Goal: Download file/media

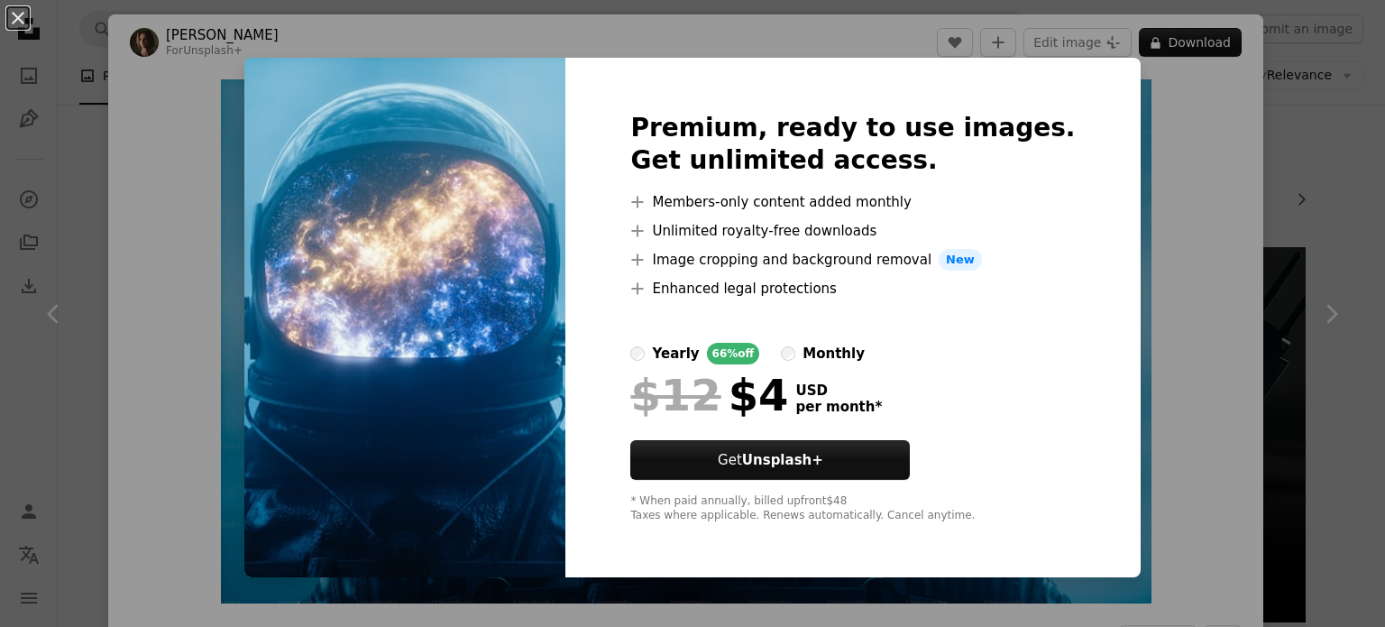
scroll to position [3006, 0]
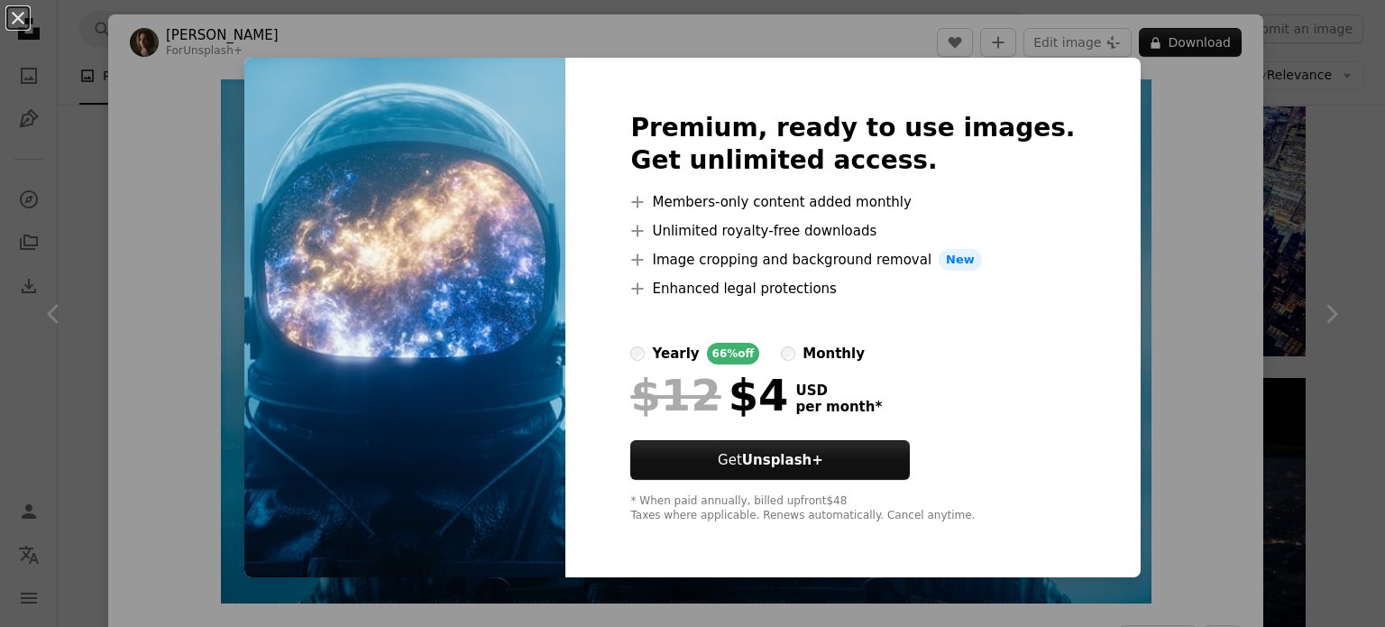
click at [1182, 121] on div "An X shape Premium, ready to use images. Get unlimited access. A plus sign Memb…" at bounding box center [692, 313] width 1385 height 627
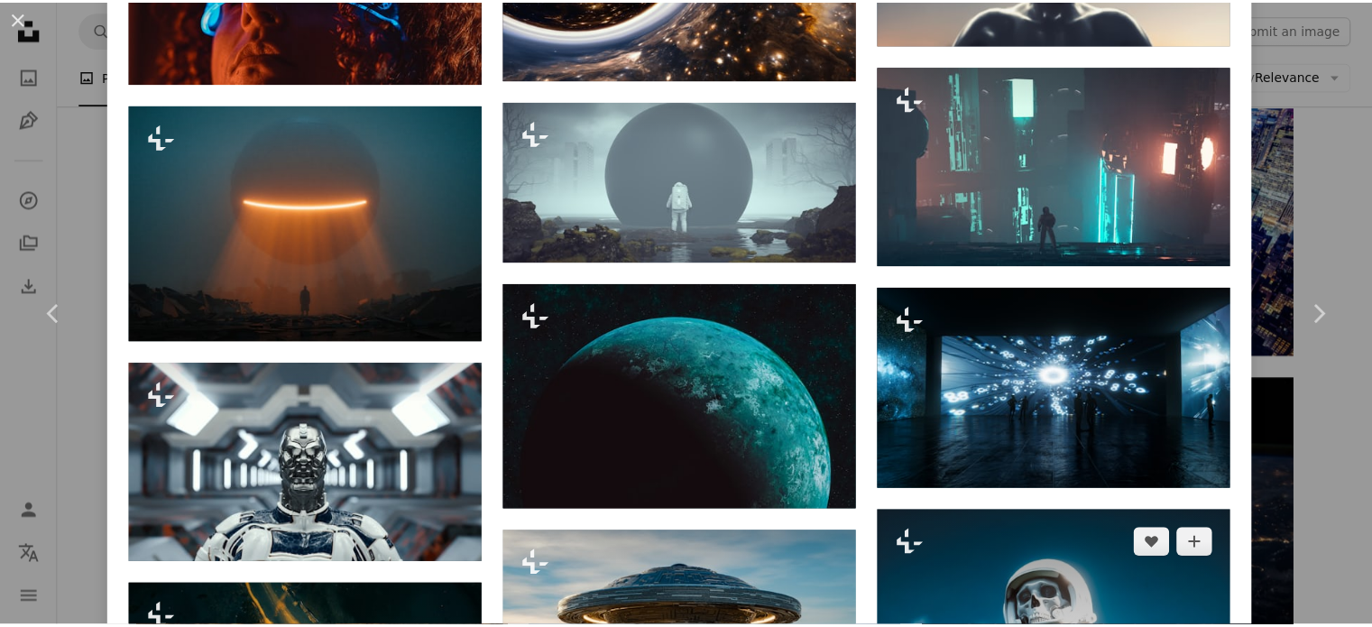
scroll to position [1683, 0]
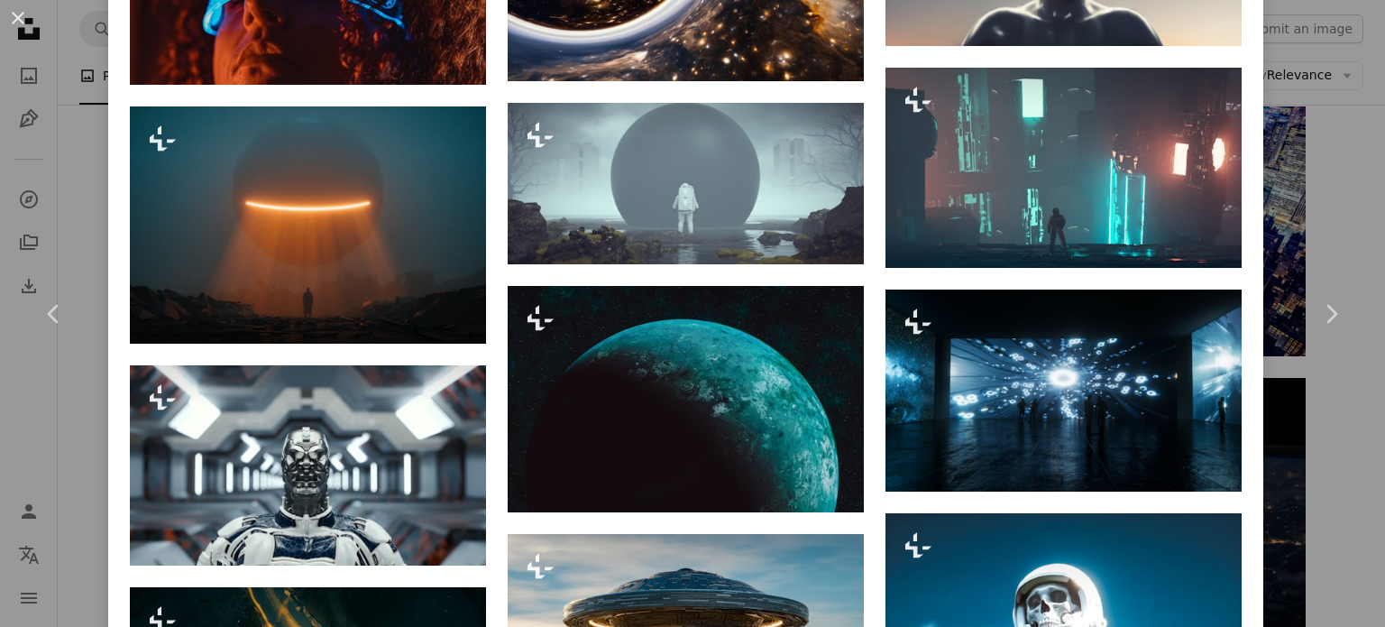
click at [18, 22] on button "An X shape" at bounding box center [18, 18] width 22 height 22
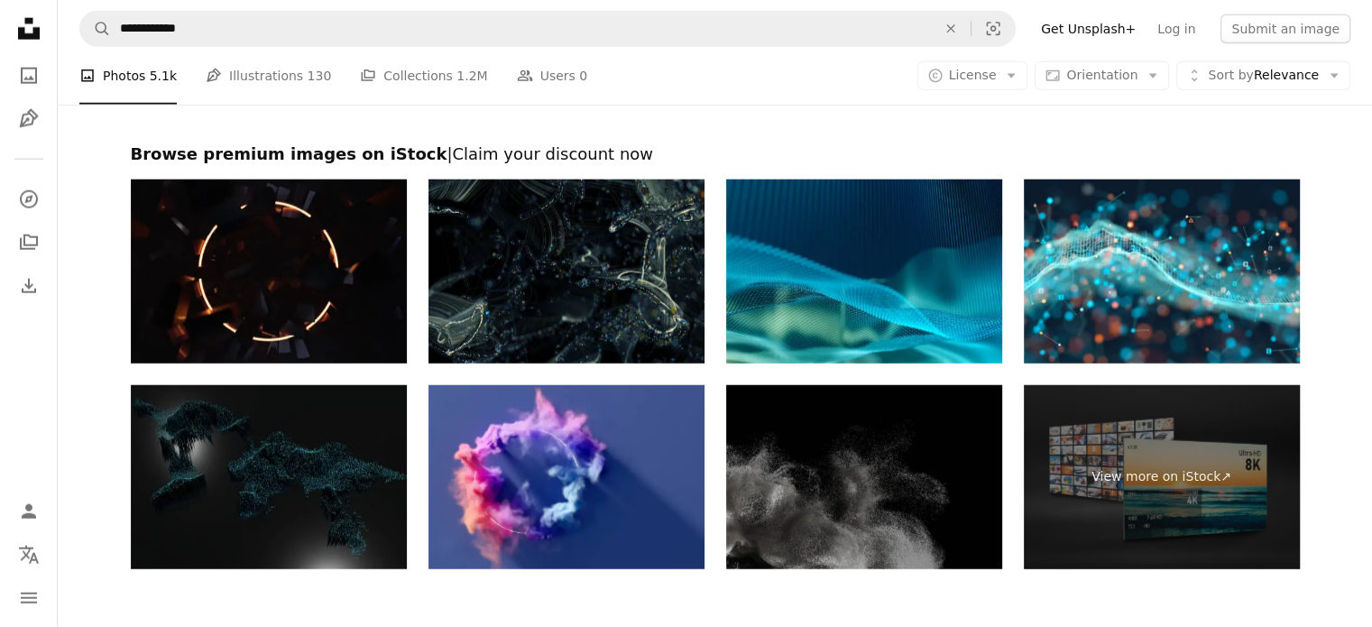
scroll to position [4690, 0]
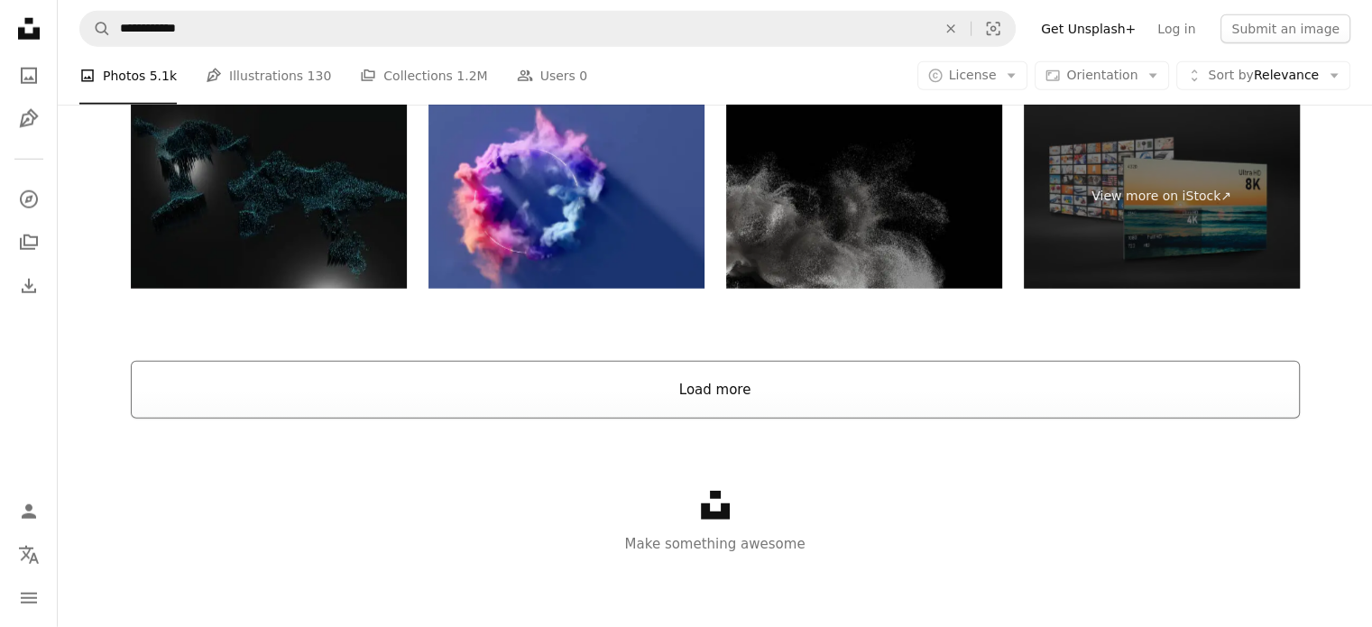
click at [725, 381] on button "Load more" at bounding box center [715, 390] width 1169 height 58
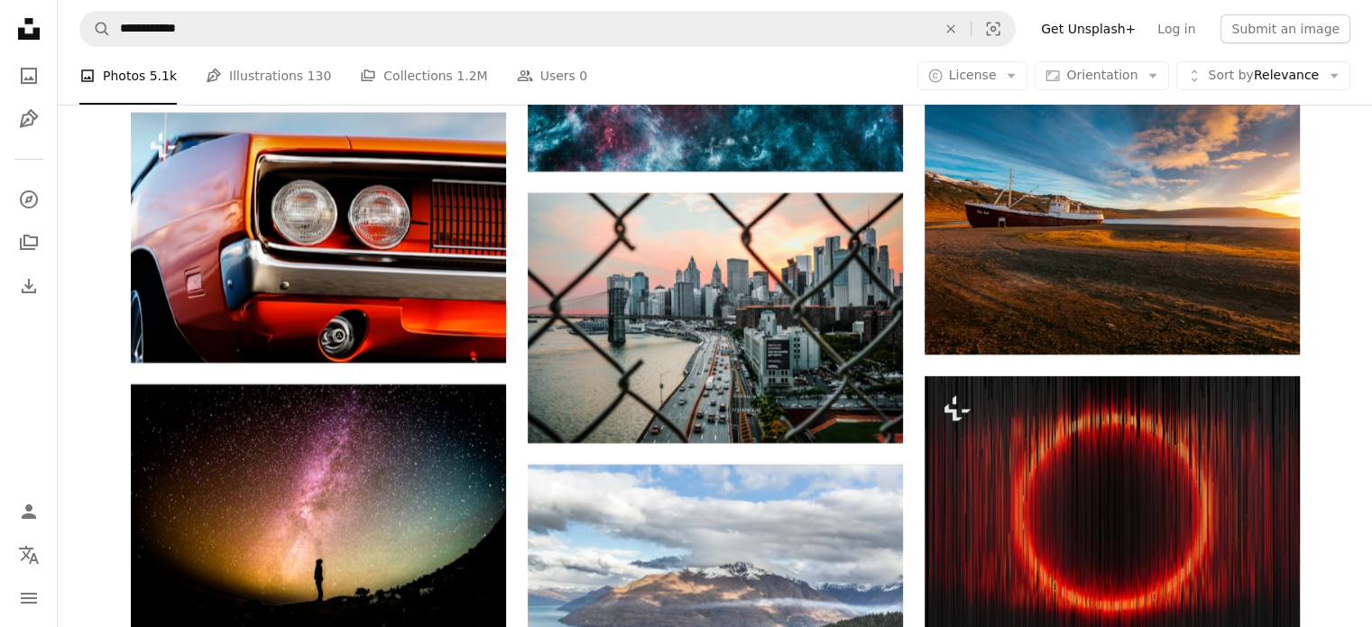
scroll to position [6822, 0]
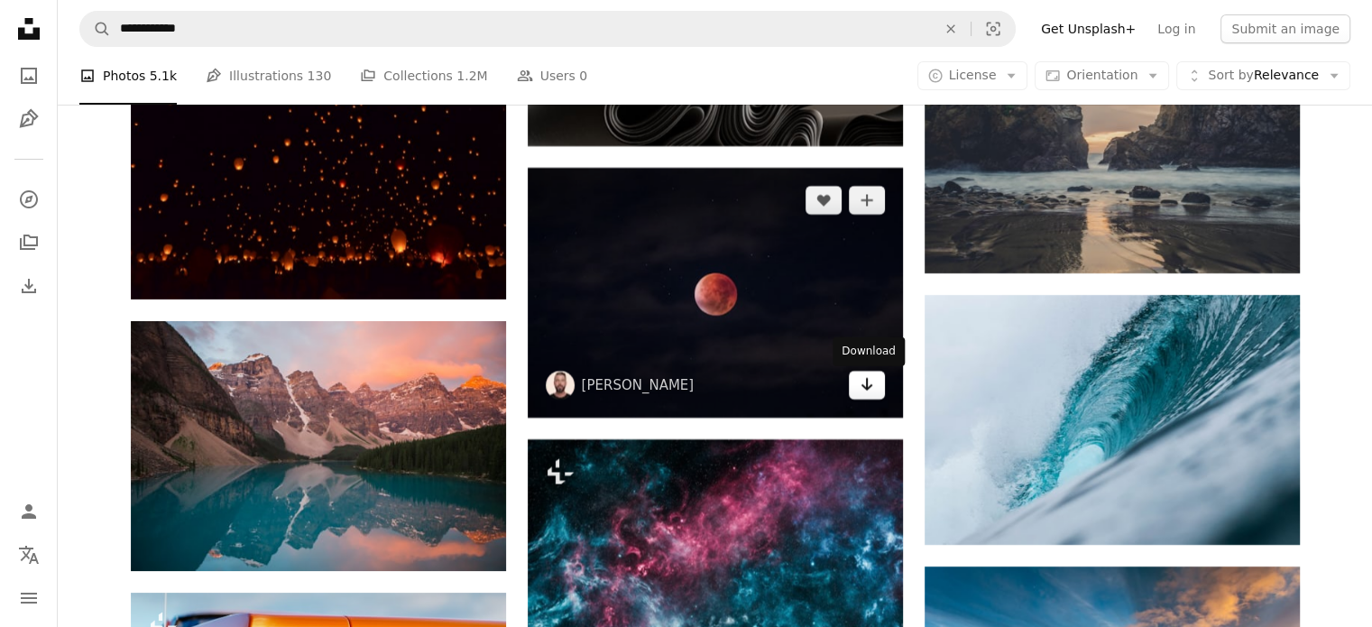
click at [875, 385] on link "Arrow pointing down" at bounding box center [867, 385] width 36 height 29
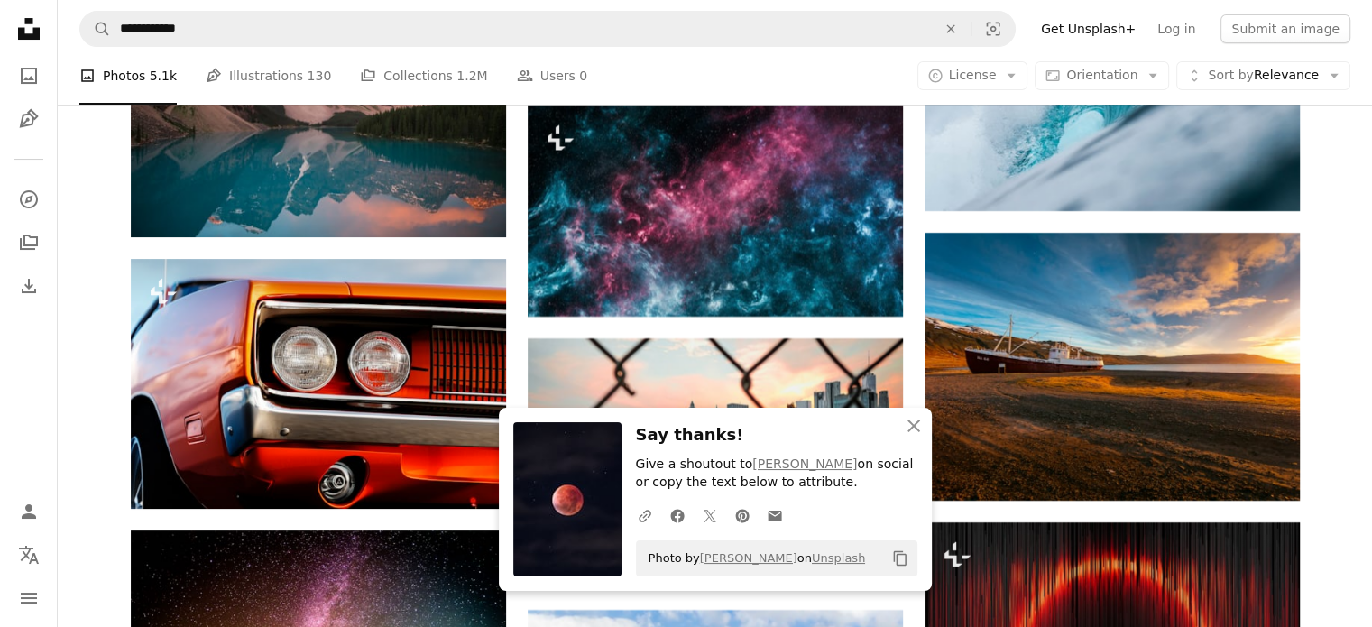
scroll to position [7183, 0]
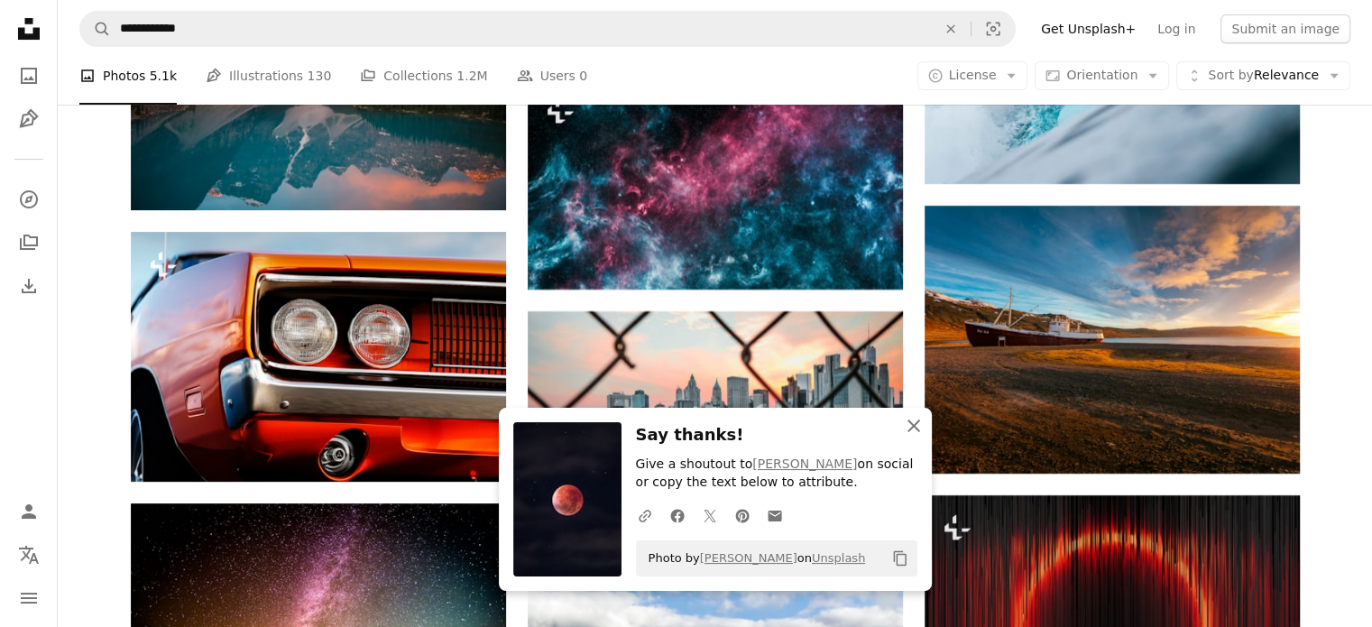
click at [914, 418] on icon "An X shape" at bounding box center [914, 426] width 22 height 22
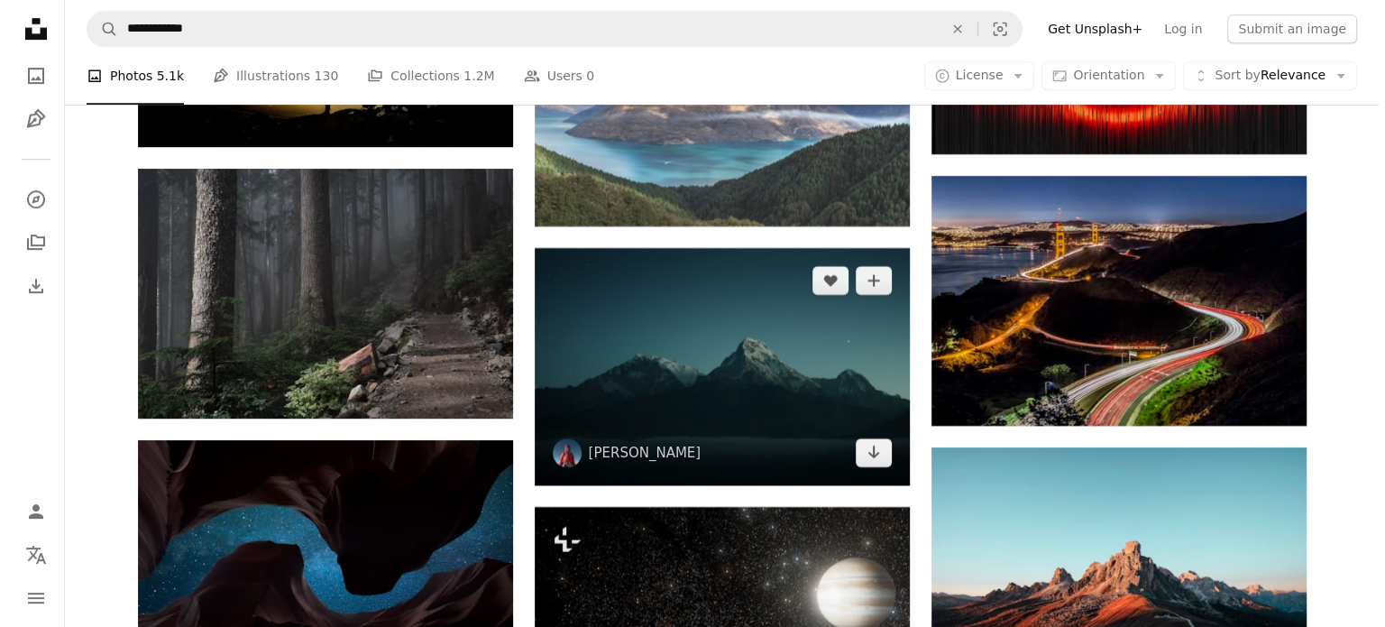
scroll to position [7783, 0]
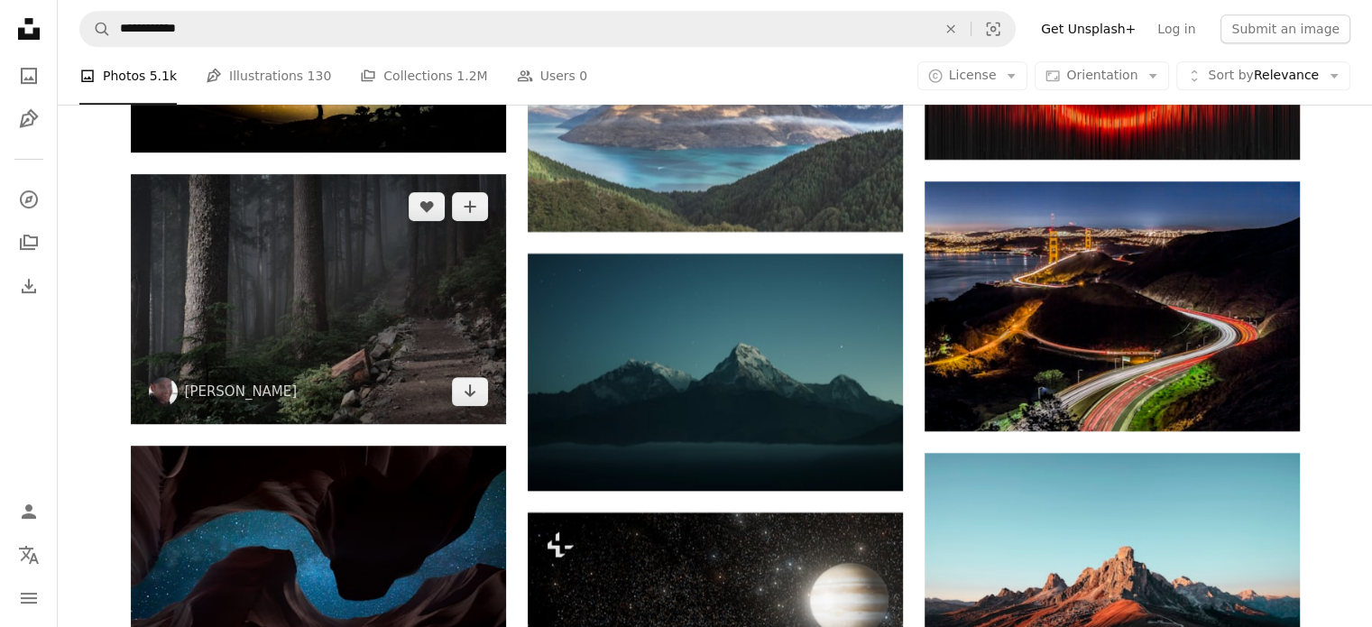
click at [375, 265] on img at bounding box center [318, 299] width 375 height 250
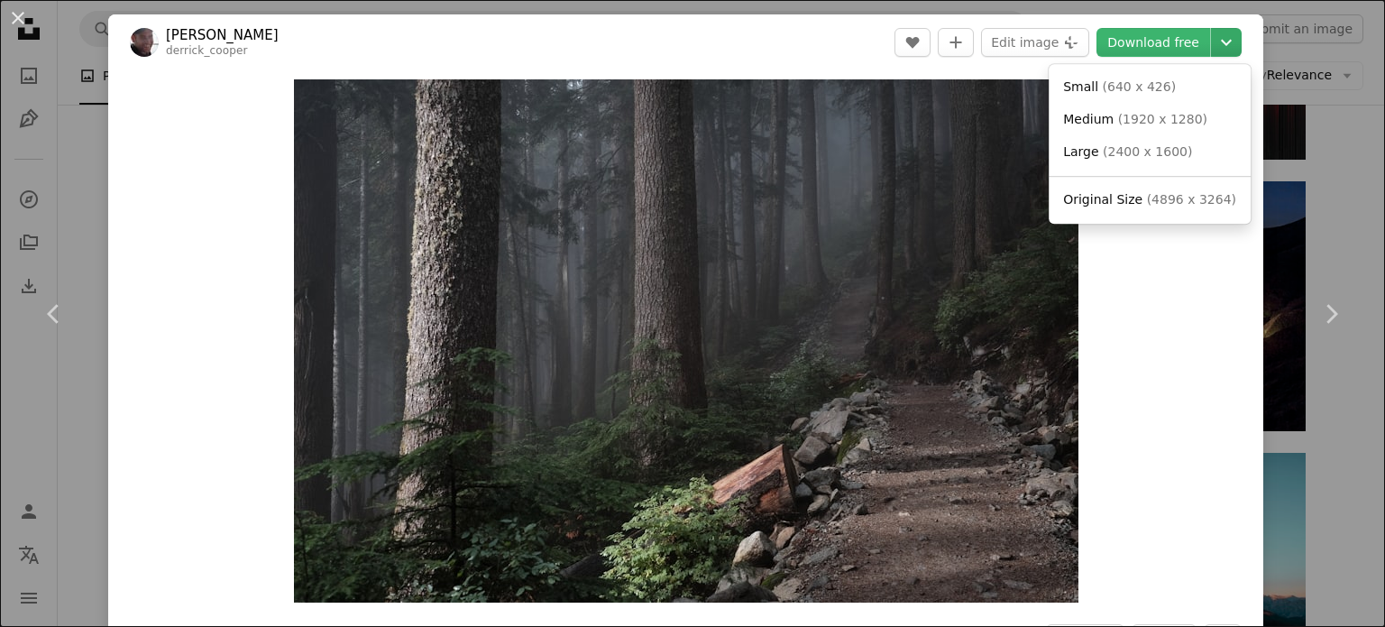
click at [1221, 41] on icon "Choose download size" at bounding box center [1226, 43] width 11 height 6
click at [1157, 200] on span "( 4896 x 3264 )" at bounding box center [1191, 199] width 89 height 14
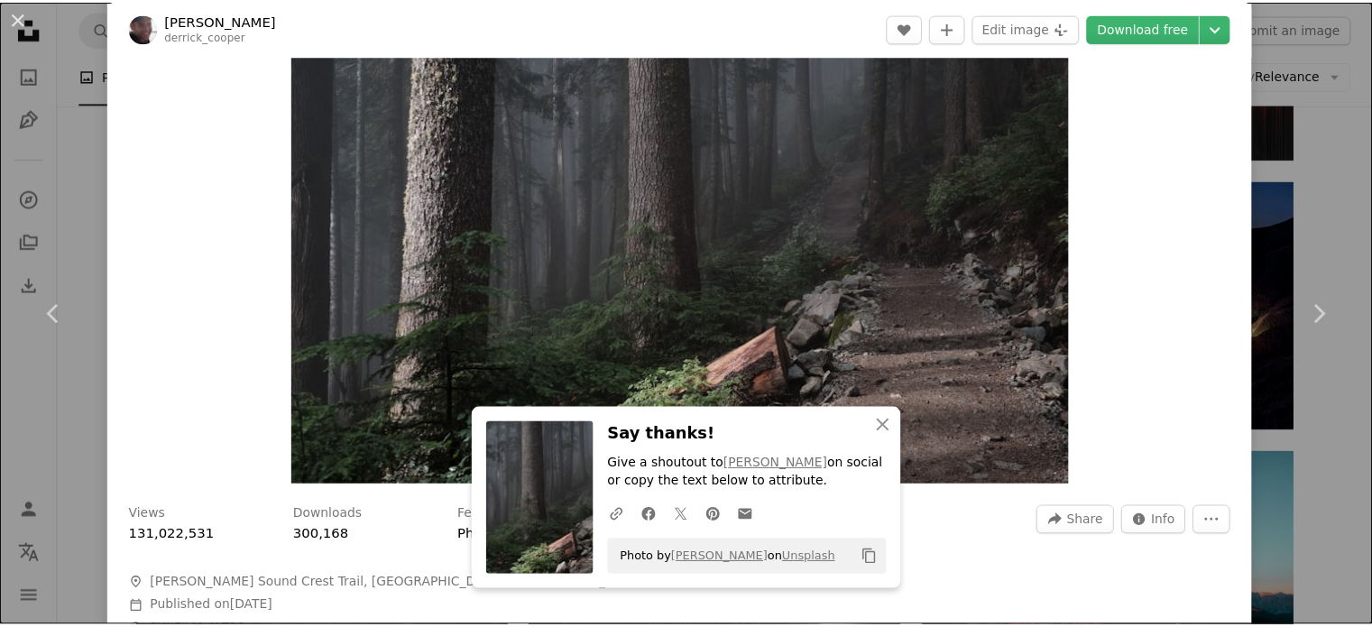
scroll to position [120, 0]
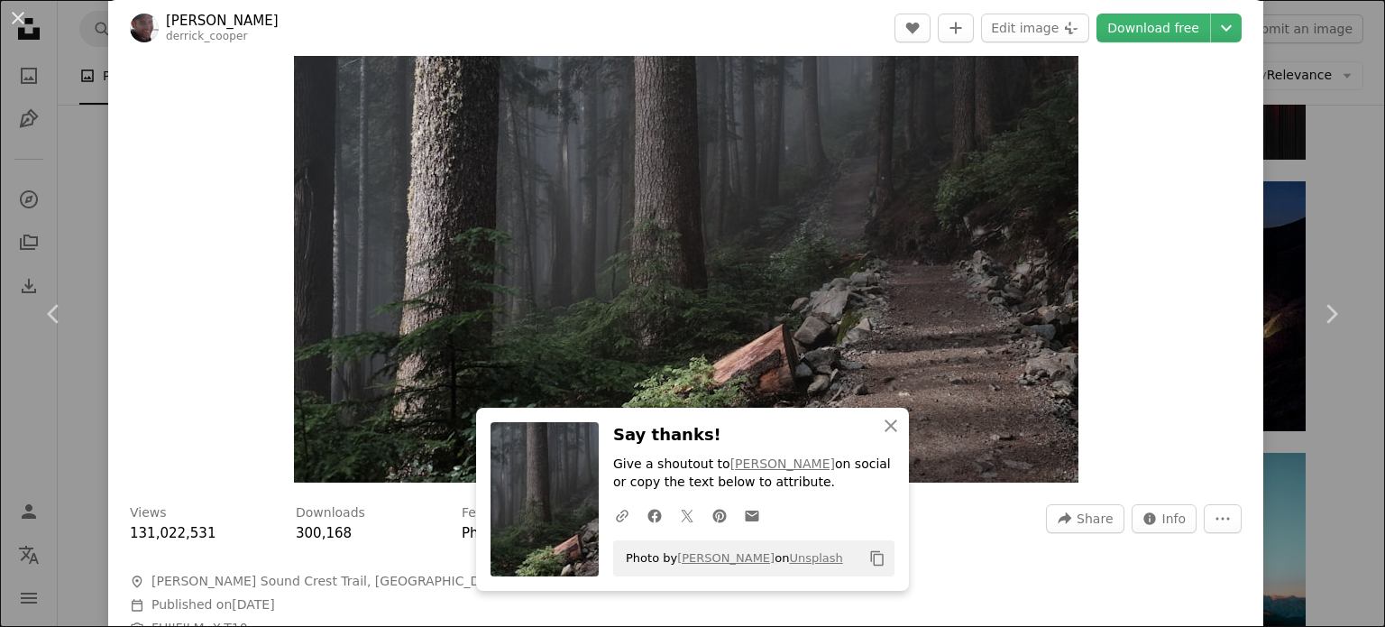
click at [16, 11] on button "An X shape" at bounding box center [18, 18] width 22 height 22
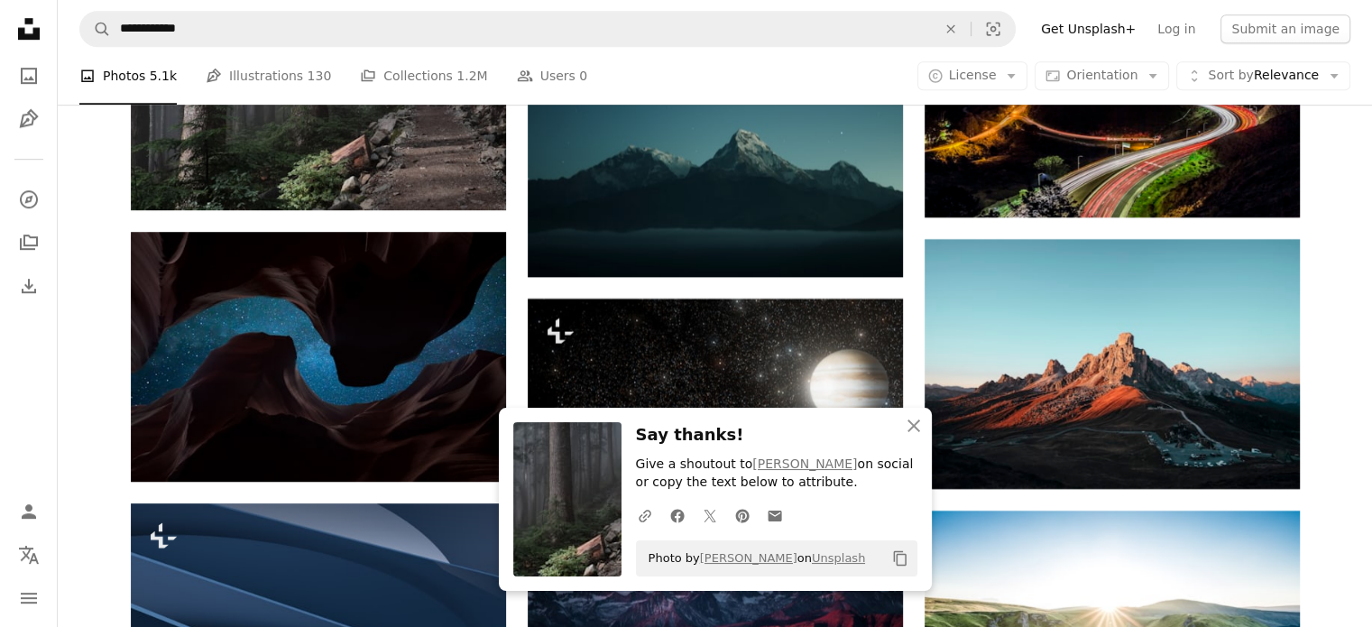
scroll to position [8023, 0]
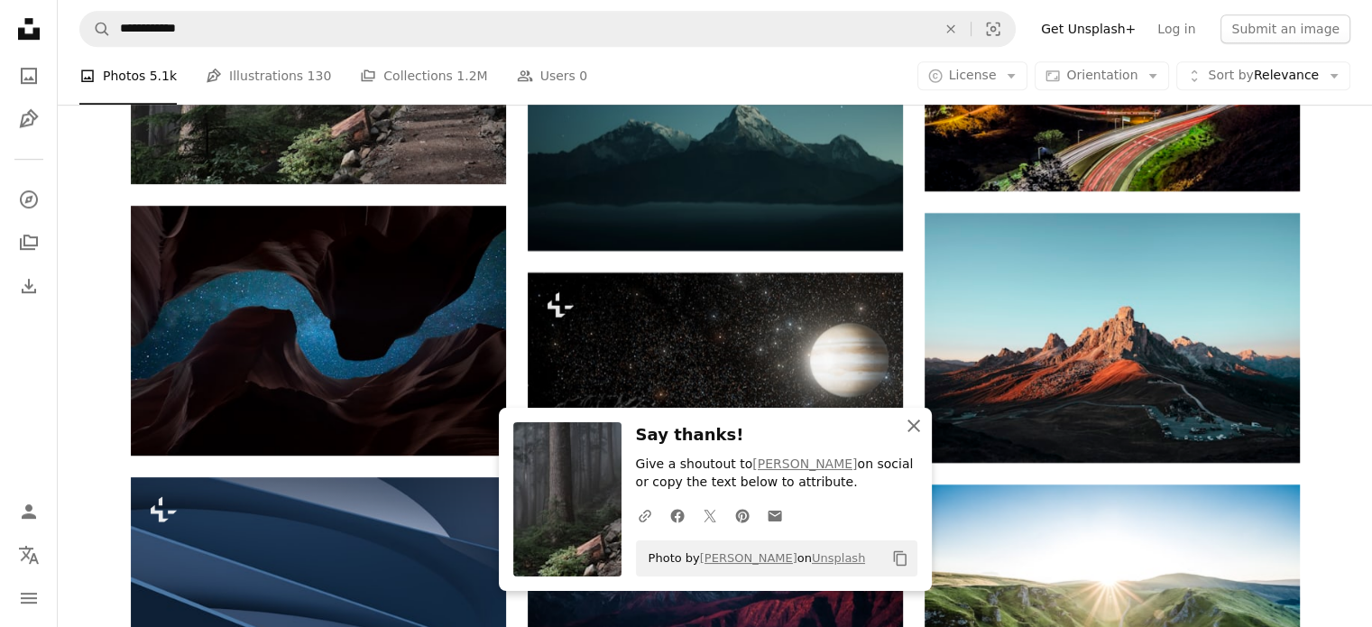
click at [917, 427] on icon "An X shape" at bounding box center [914, 426] width 22 height 22
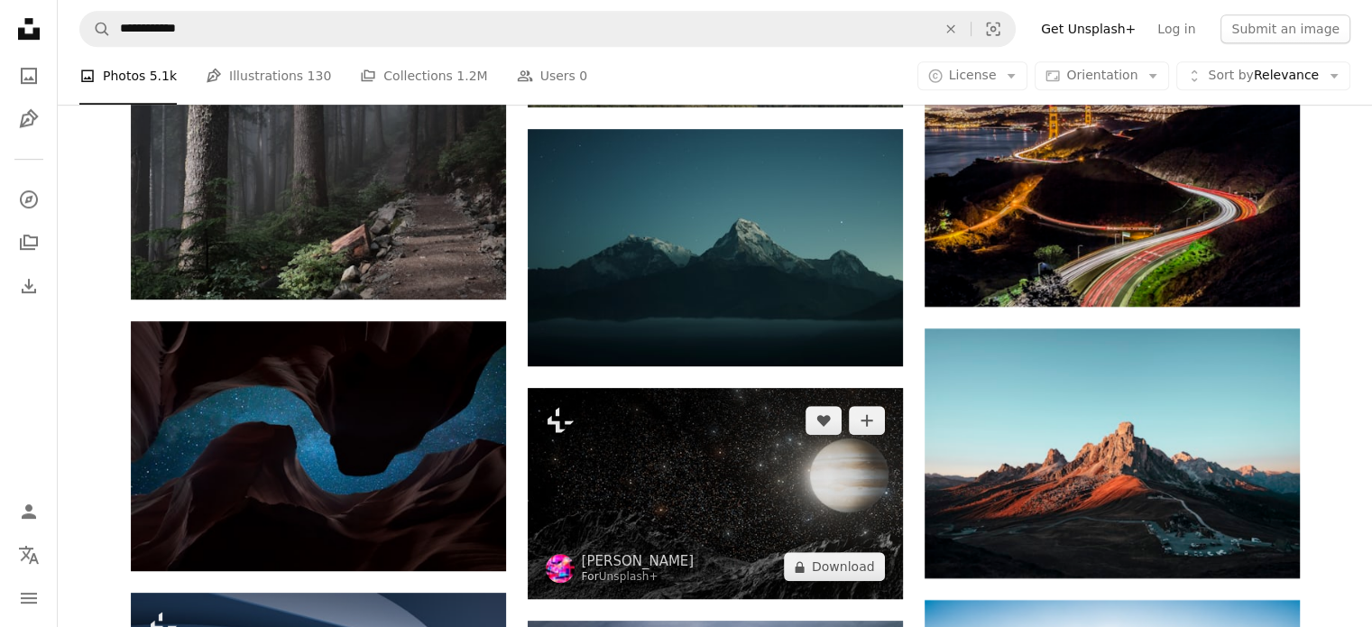
scroll to position [7904, 0]
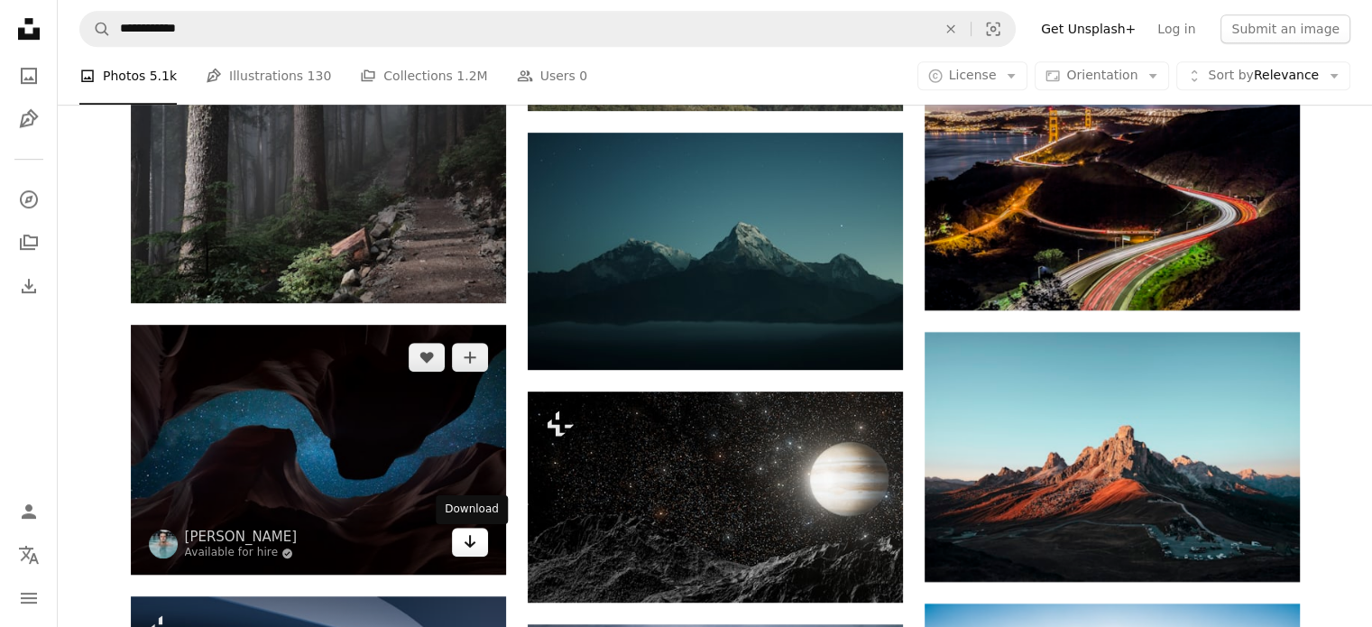
click at [465, 536] on icon "Arrow pointing down" at bounding box center [470, 541] width 14 height 22
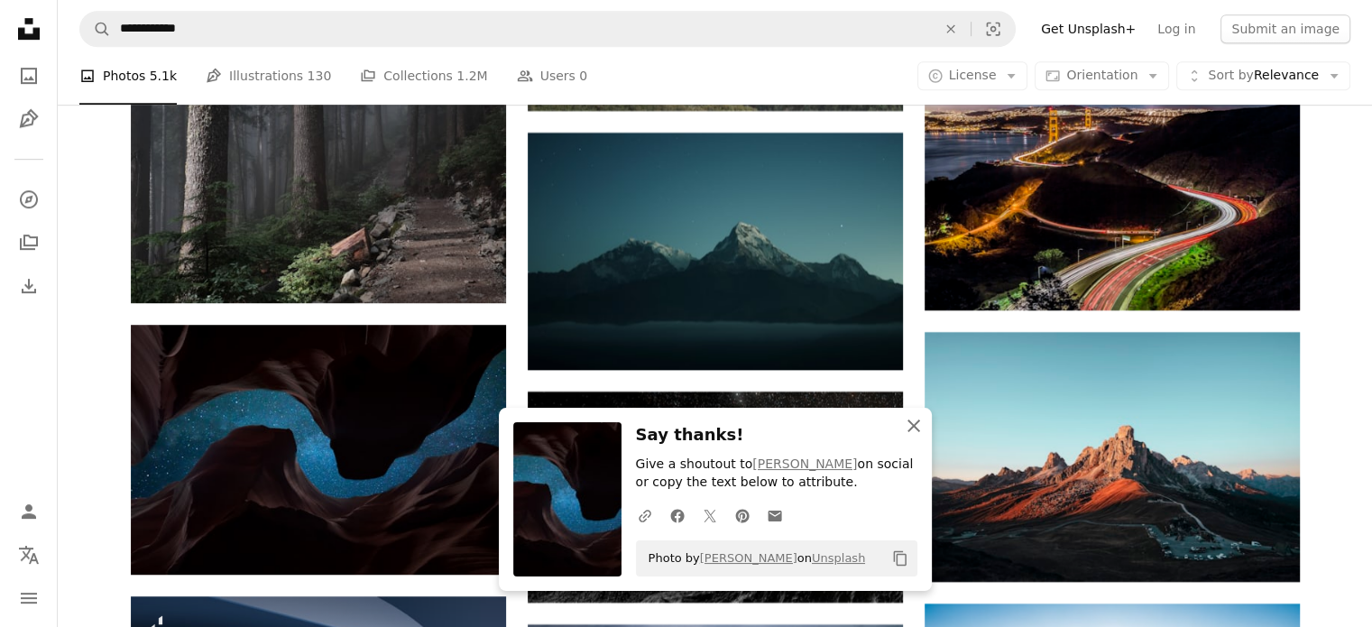
click at [909, 424] on icon "button" at bounding box center [913, 425] width 13 height 13
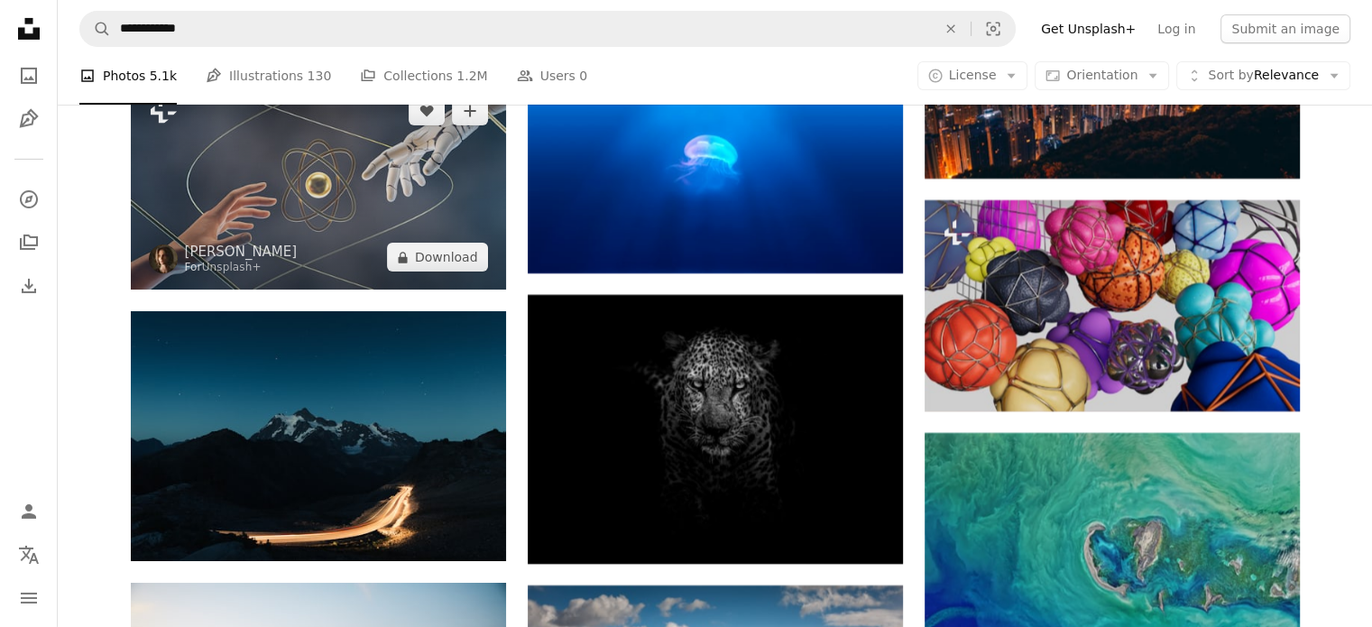
scroll to position [13074, 0]
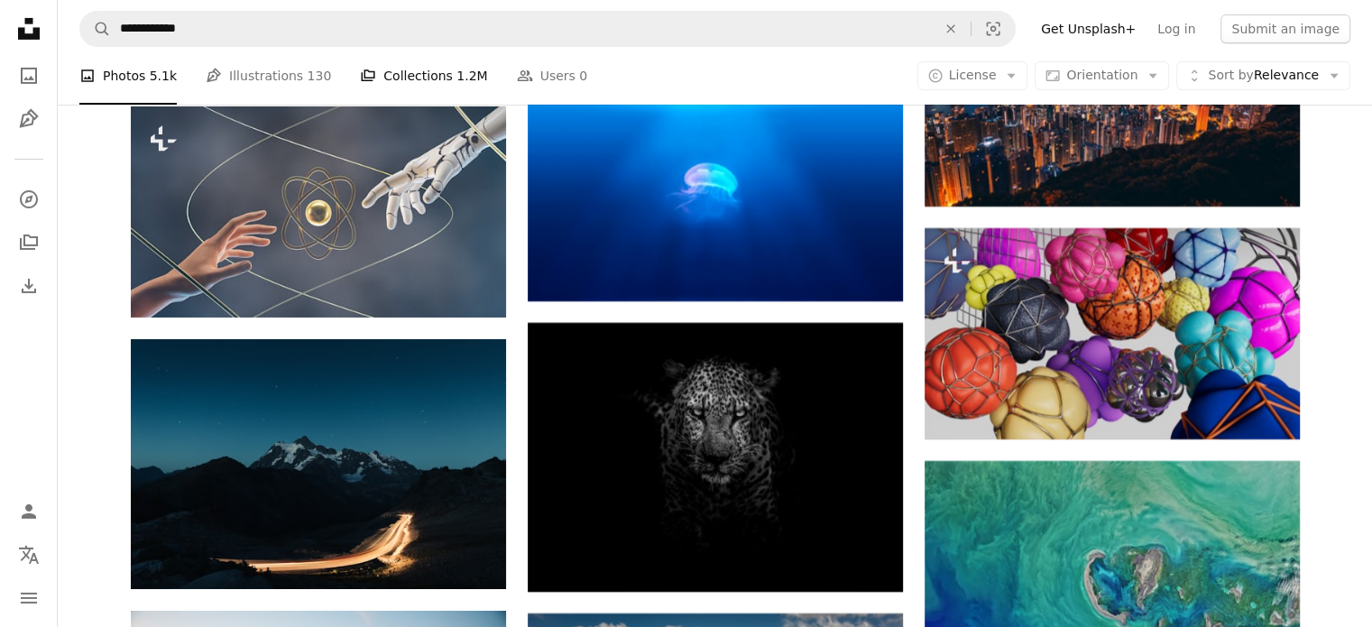
click at [414, 76] on link "A stack of folders Collections 1.2M" at bounding box center [423, 76] width 127 height 58
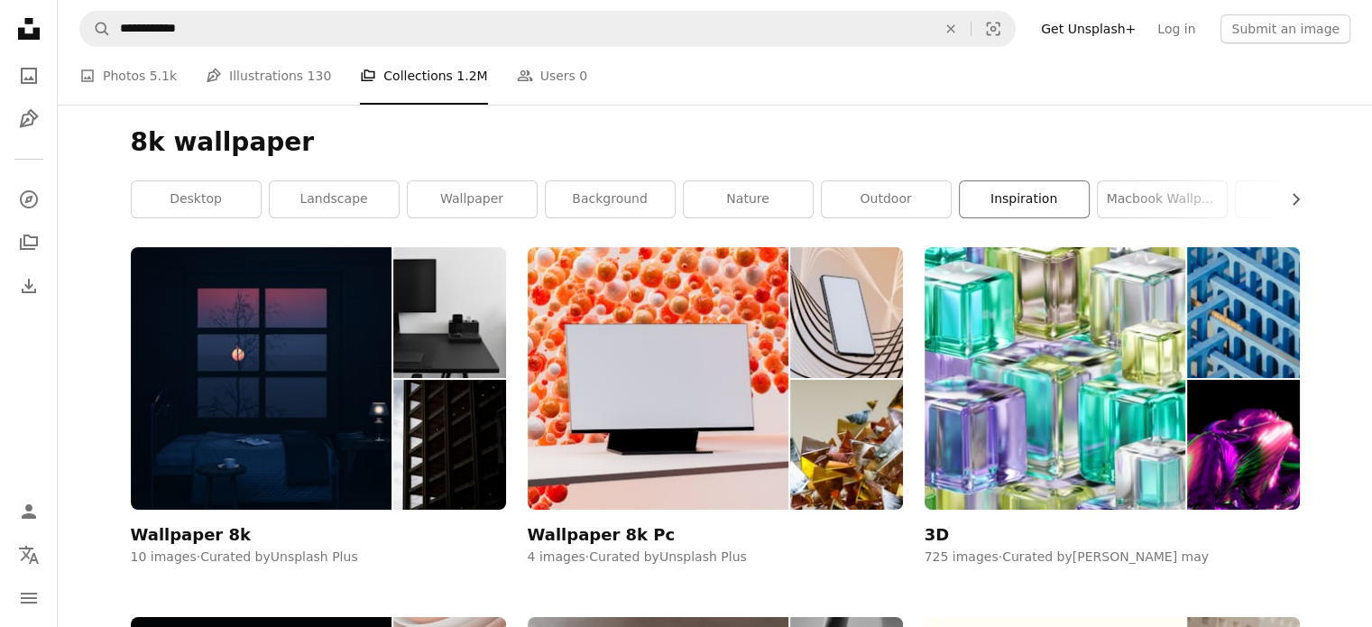
click at [1026, 198] on link "inspiration" at bounding box center [1024, 199] width 129 height 36
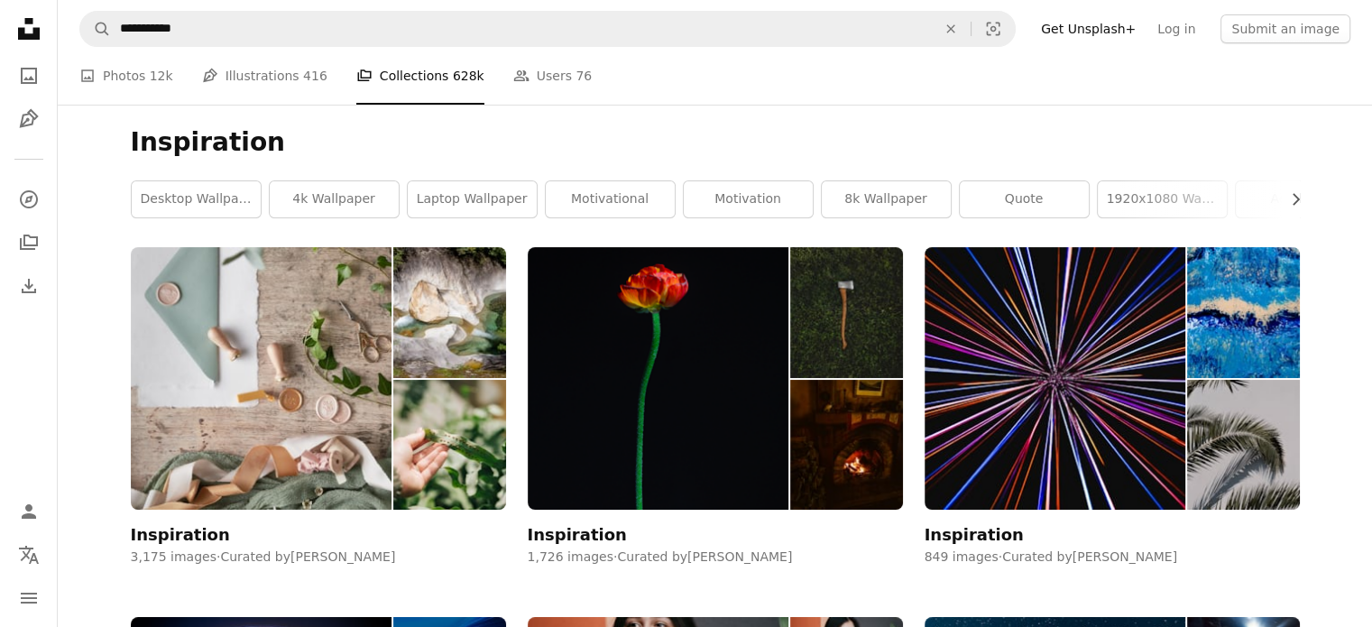
click at [1304, 194] on div "Inspiration Chevron right desktop wallpaper 4k wallpaper laptop wallpaper motiv…" at bounding box center [715, 176] width 1212 height 142
click at [1292, 193] on icon "Chevron right" at bounding box center [1295, 199] width 18 height 18
click at [1298, 196] on icon "Chevron right" at bounding box center [1295, 199] width 18 height 18
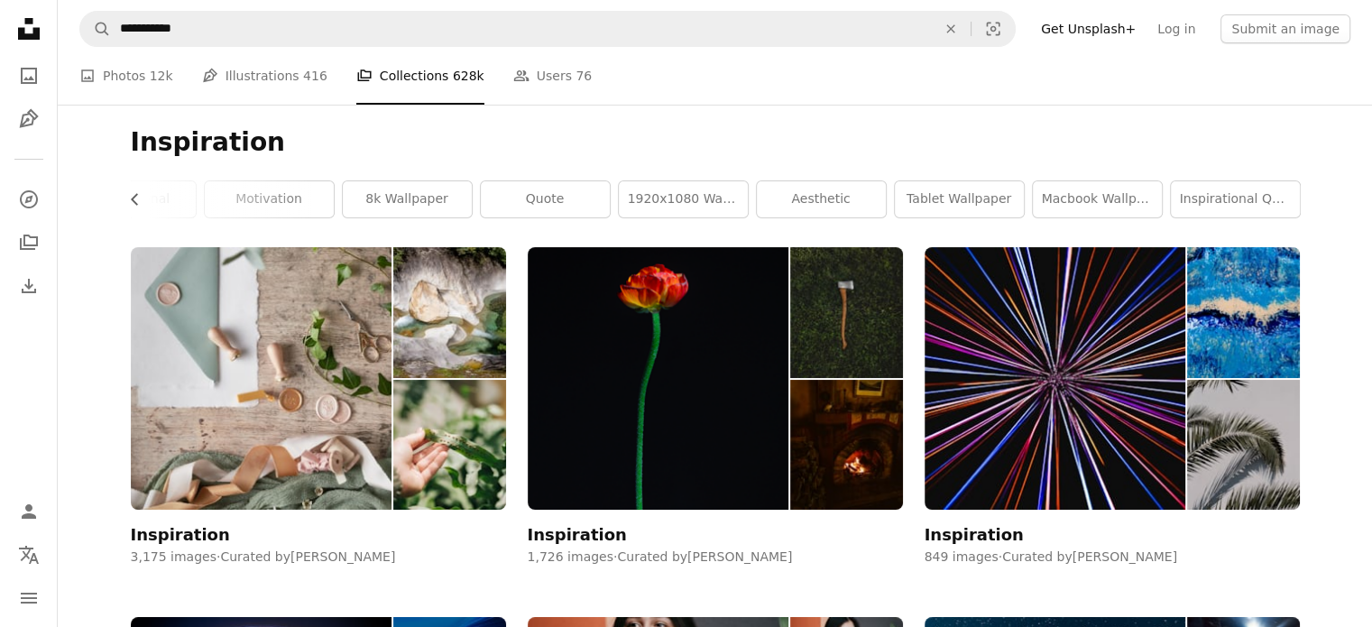
scroll to position [0, 480]
click at [804, 202] on link "aesthetic" at bounding box center [820, 199] width 129 height 36
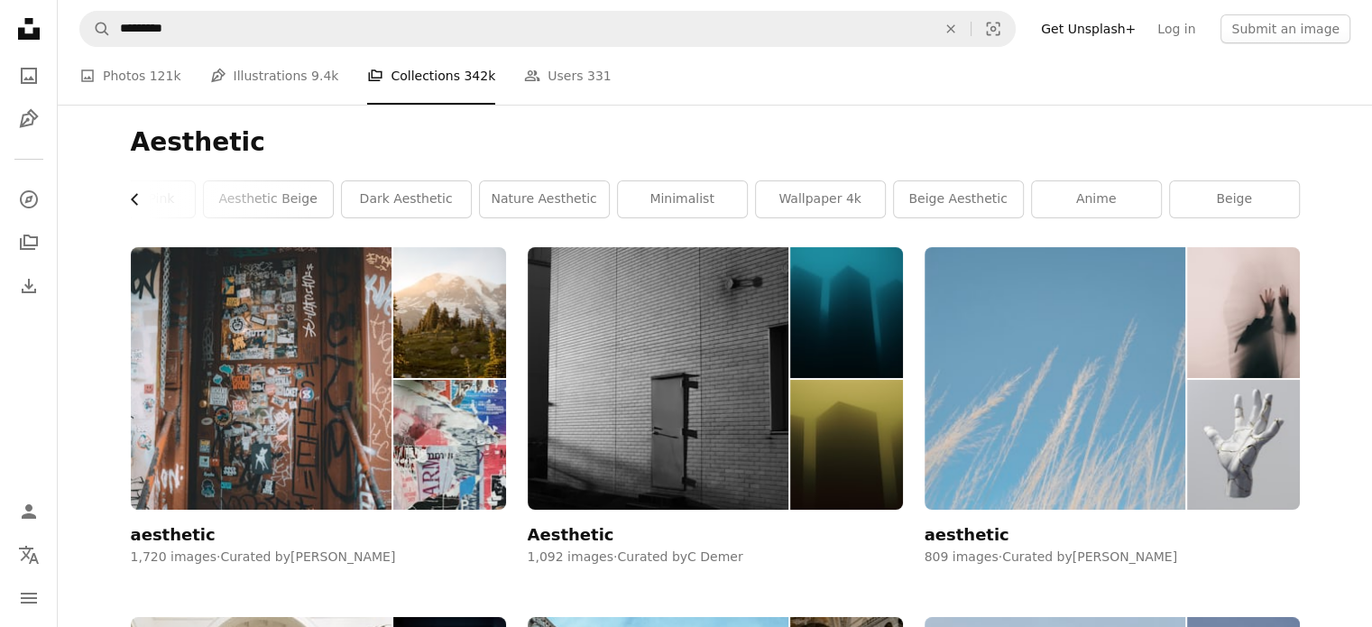
click at [133, 200] on icon "button" at bounding box center [134, 199] width 7 height 12
click at [685, 198] on link "dark aesthetic" at bounding box center [676, 199] width 129 height 36
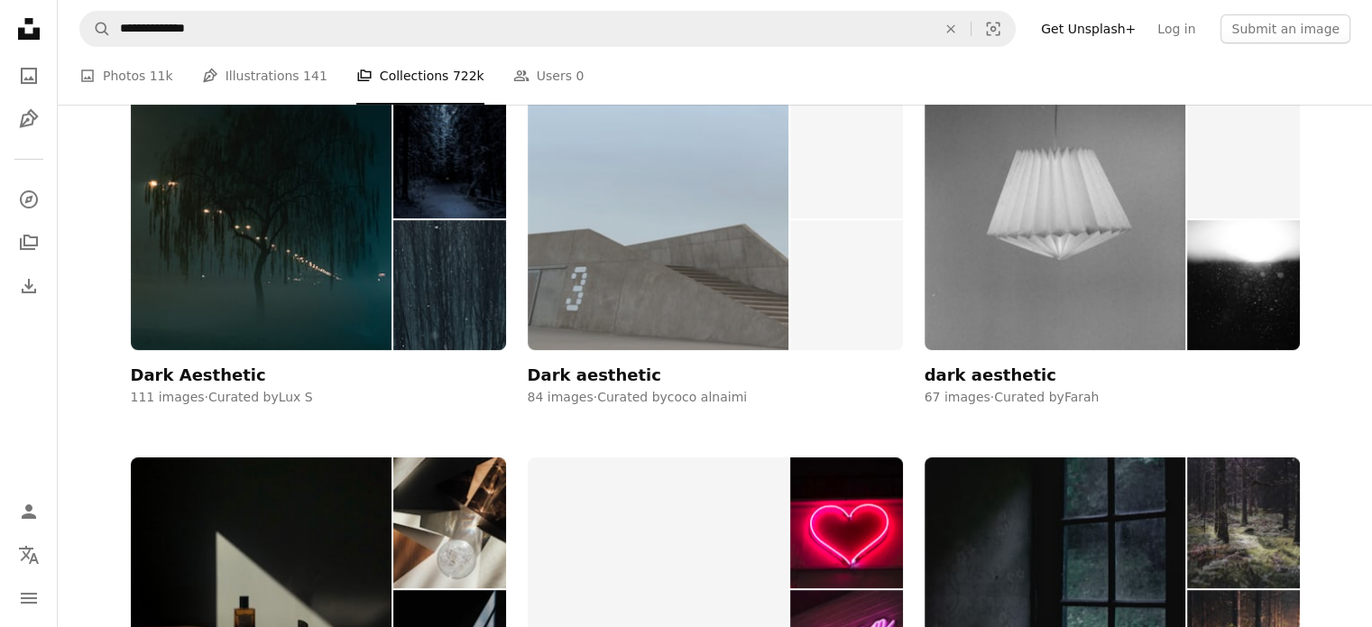
scroll to position [481, 0]
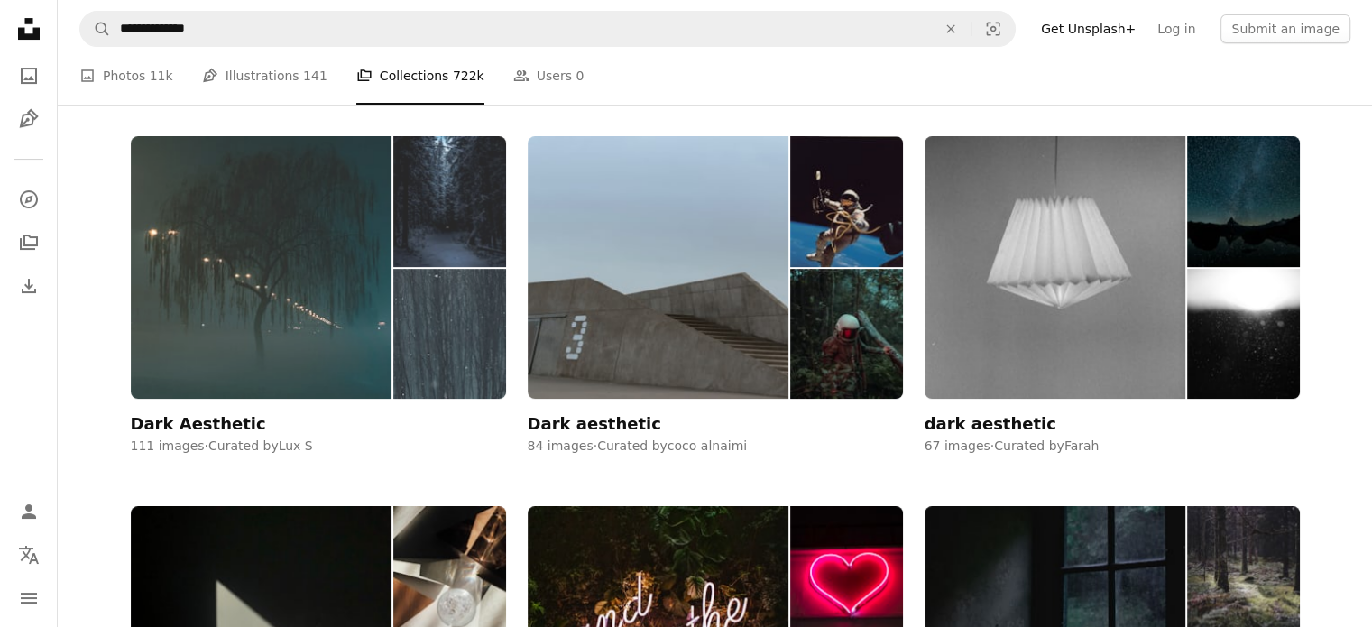
click at [185, 267] on img at bounding box center [262, 267] width 262 height 262
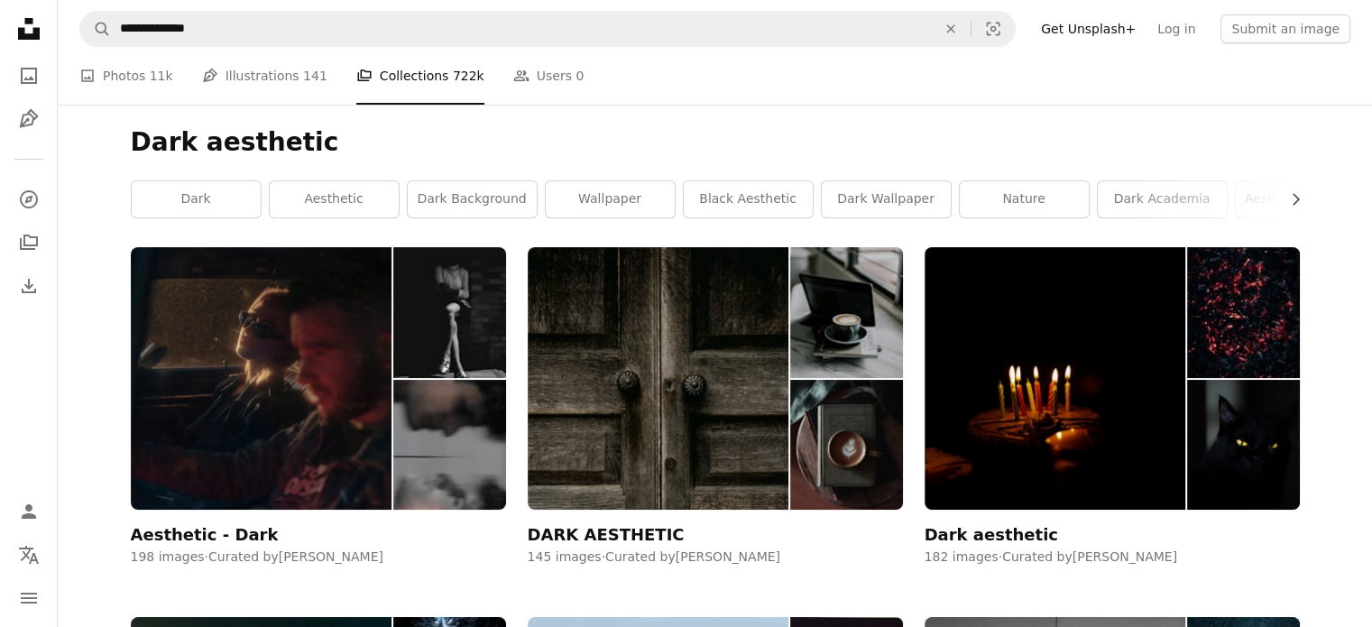
scroll to position [481, 0]
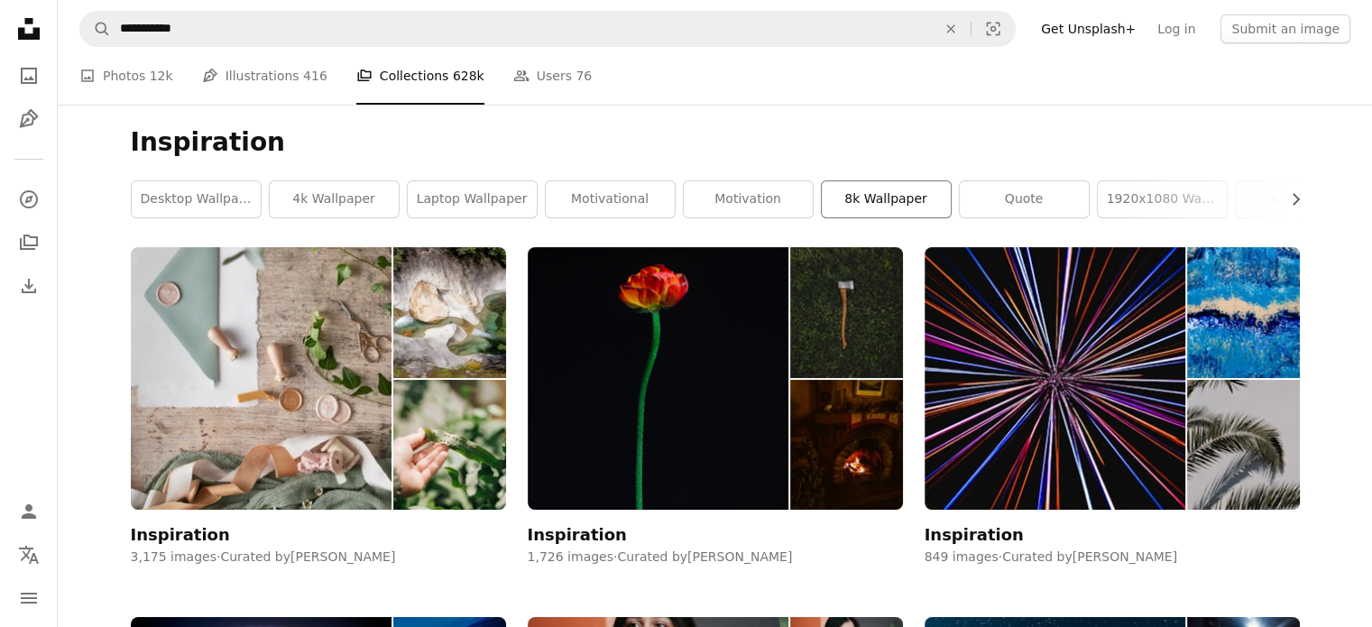
click at [870, 191] on link "8k wallpaper" at bounding box center [886, 199] width 129 height 36
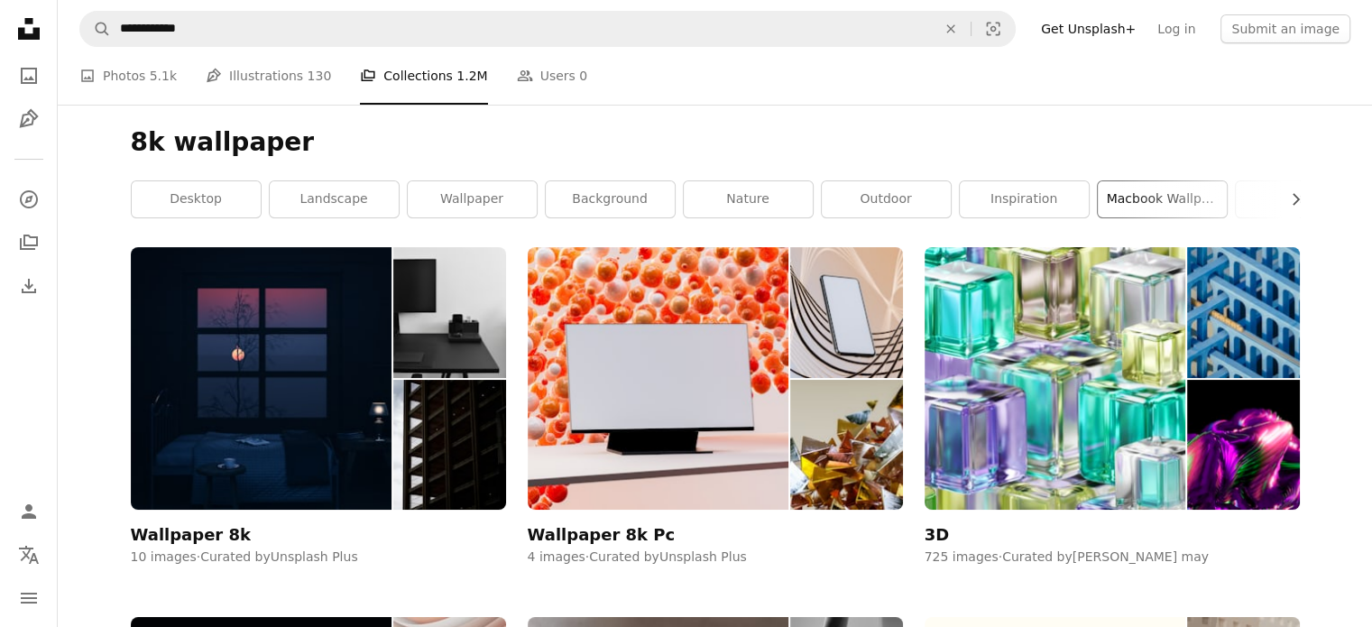
click at [1152, 198] on link "macbook wallpaper" at bounding box center [1162, 199] width 129 height 36
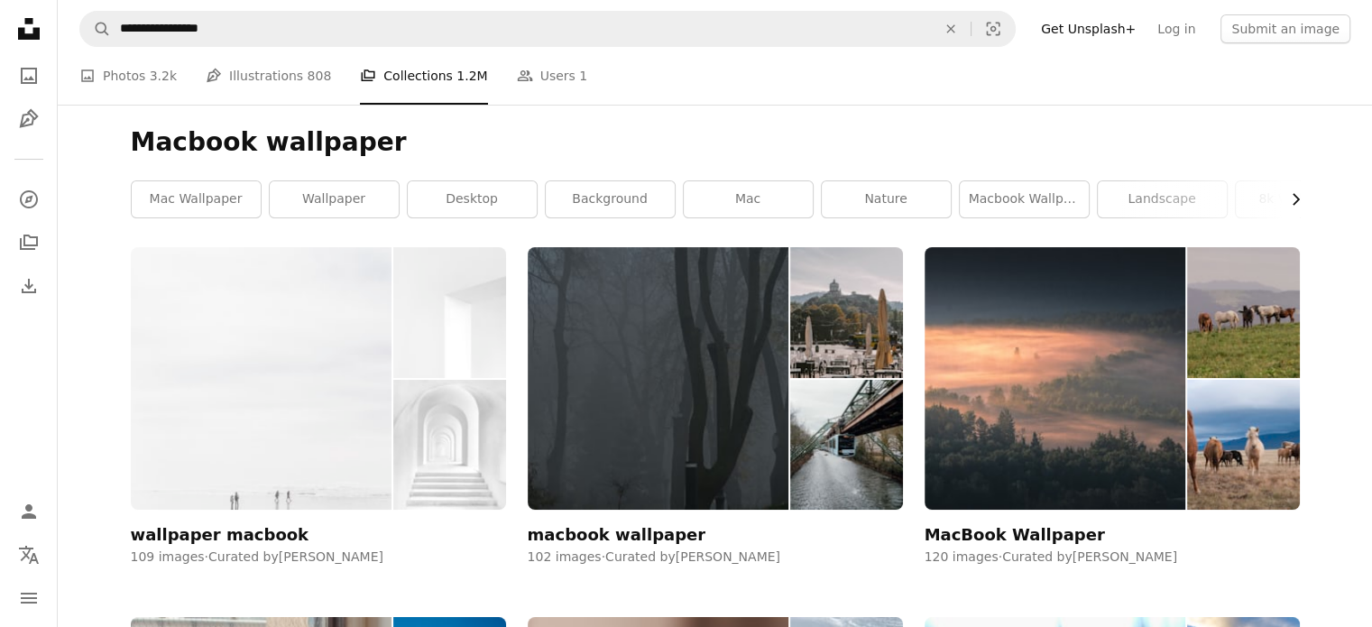
click at [1301, 198] on icon "Chevron right" at bounding box center [1295, 199] width 18 height 18
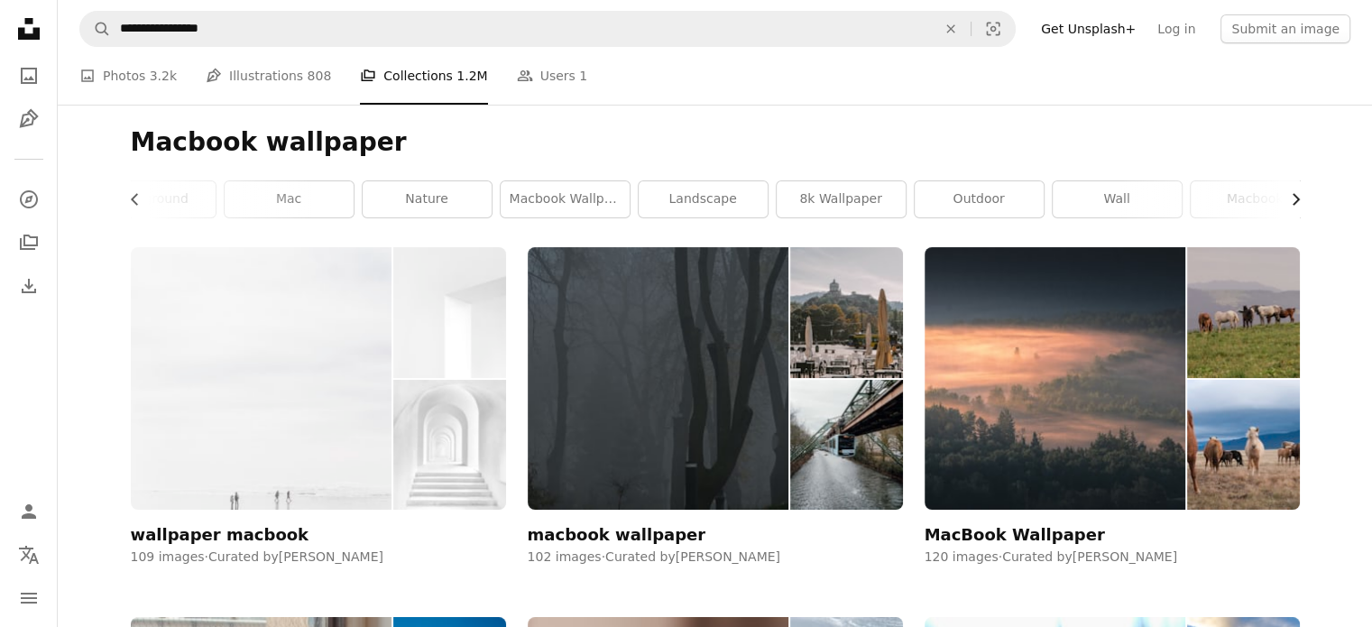
scroll to position [0, 480]
click at [1301, 198] on div "Macbook wallpaper Chevron left mac wallpaper wallpaper desktop background mac n…" at bounding box center [715, 176] width 1212 height 142
click at [822, 204] on link "8k wallpaper" at bounding box center [820, 199] width 129 height 36
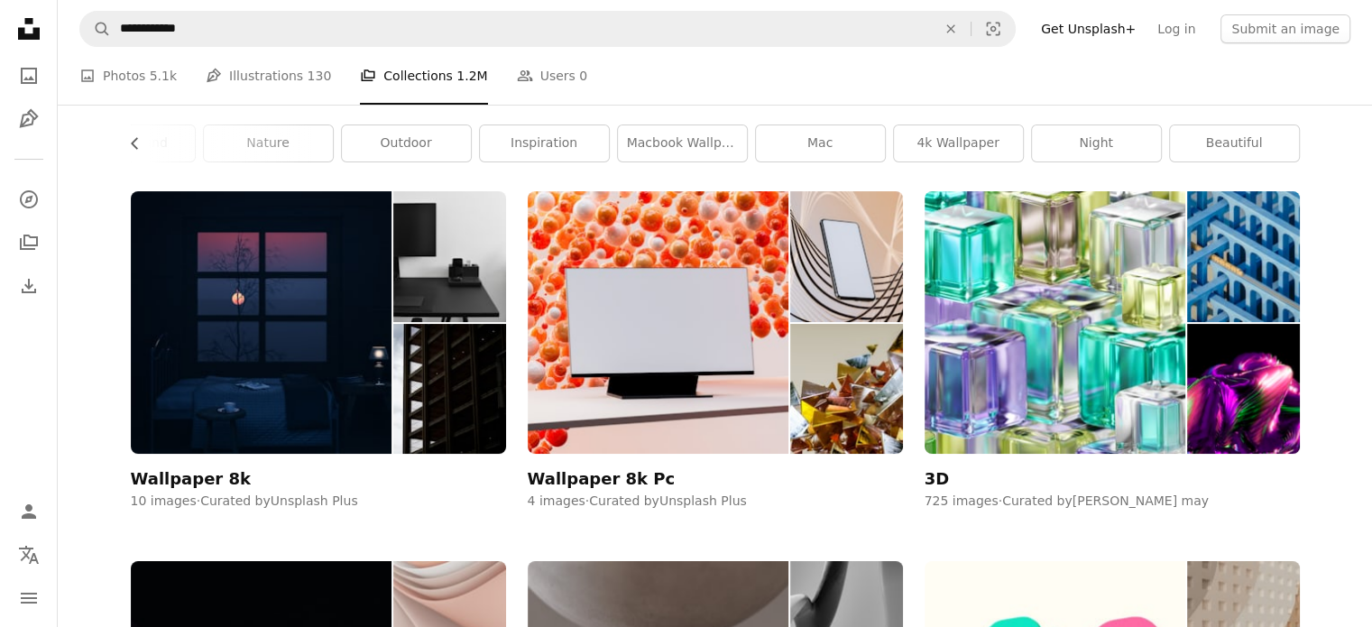
scroll to position [120, 0]
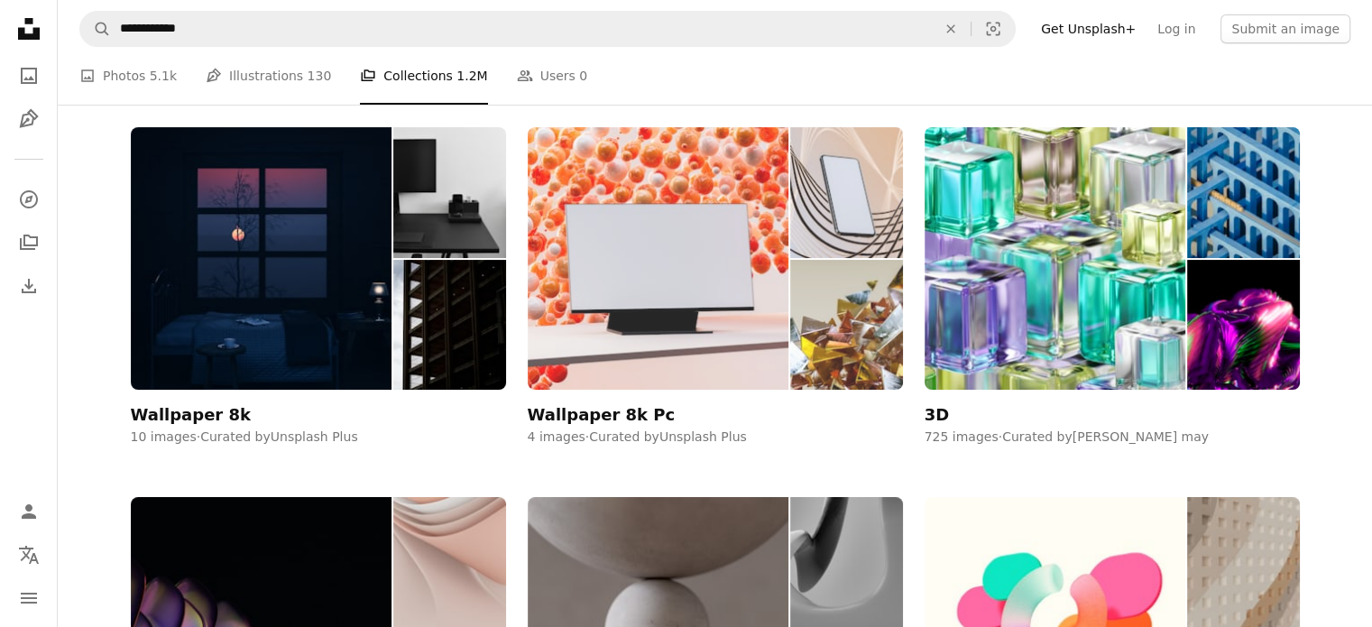
click at [701, 317] on img at bounding box center [659, 258] width 262 height 262
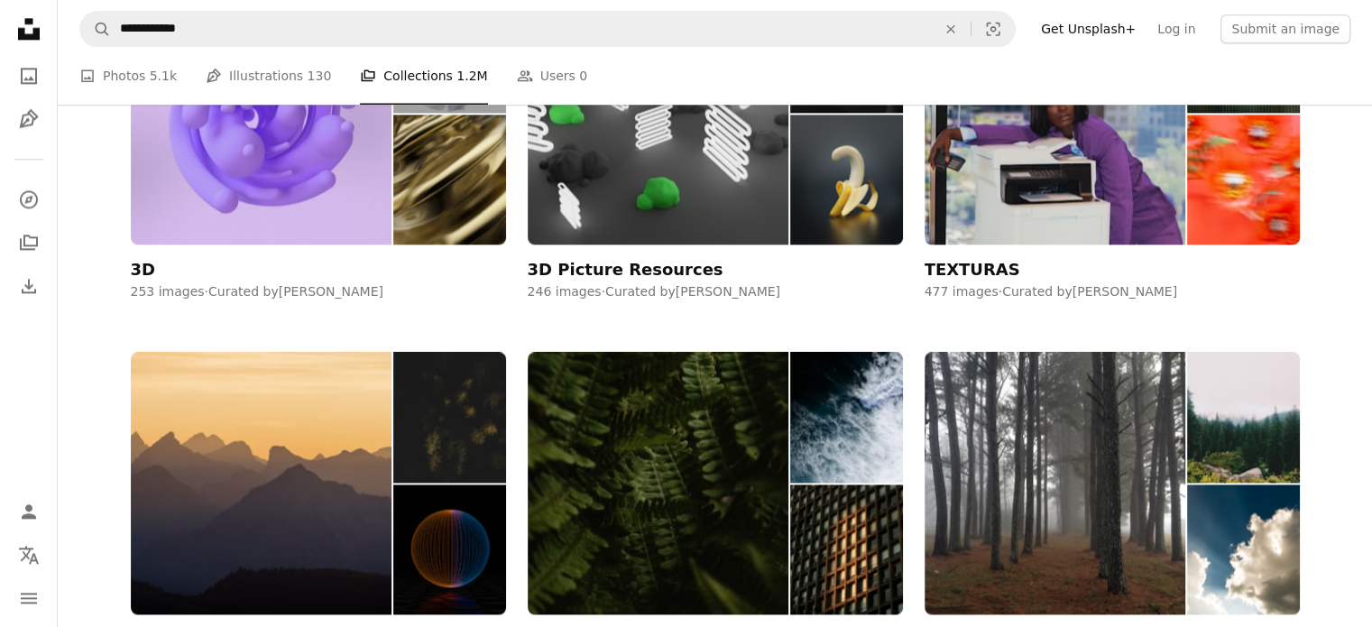
scroll to position [2525, 0]
